Goal: Task Accomplishment & Management: Manage account settings

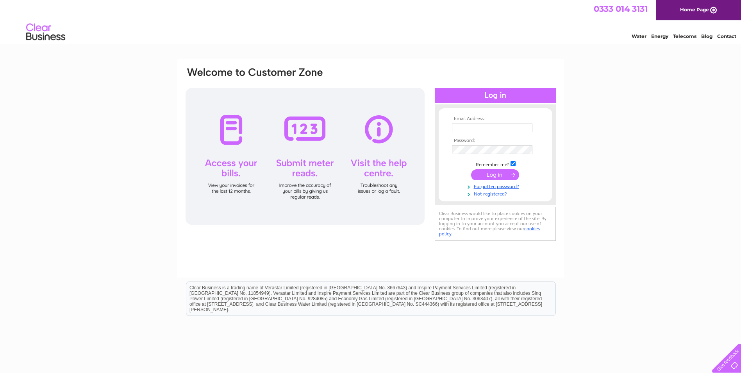
type input "accounts@emtecgroup.co.uk"
click at [499, 175] on input "submit" at bounding box center [495, 174] width 48 height 11
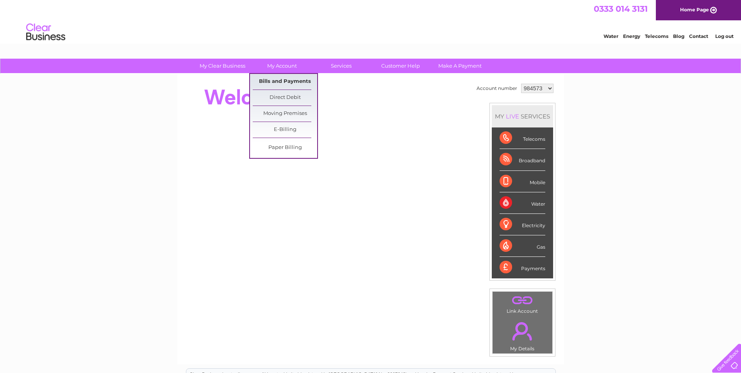
click at [281, 81] on link "Bills and Payments" at bounding box center [285, 82] width 64 height 16
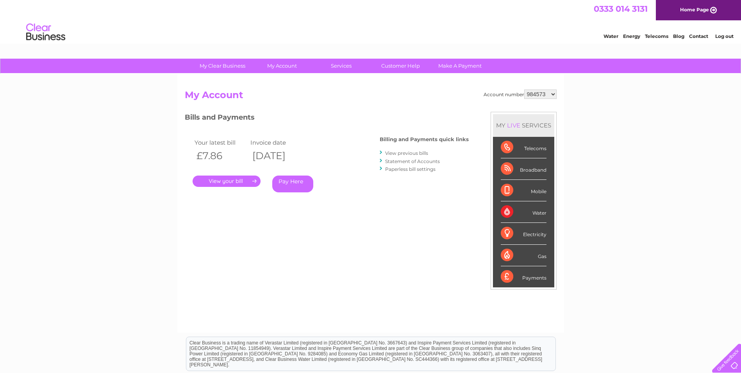
click at [239, 181] on link "." at bounding box center [227, 180] width 68 height 11
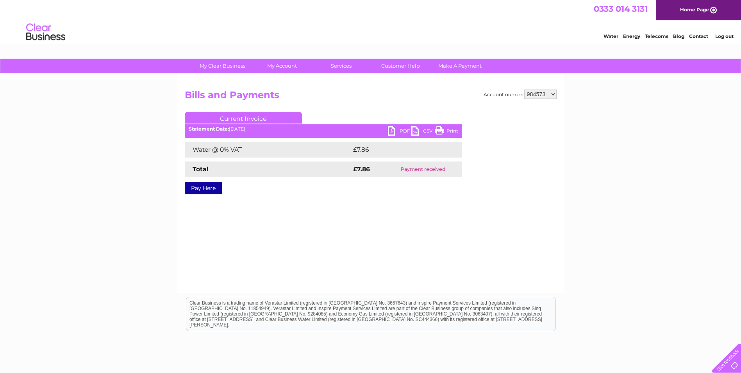
click at [394, 129] on link "PDF" at bounding box center [399, 131] width 23 height 11
